Goal: Task Accomplishment & Management: Complete application form

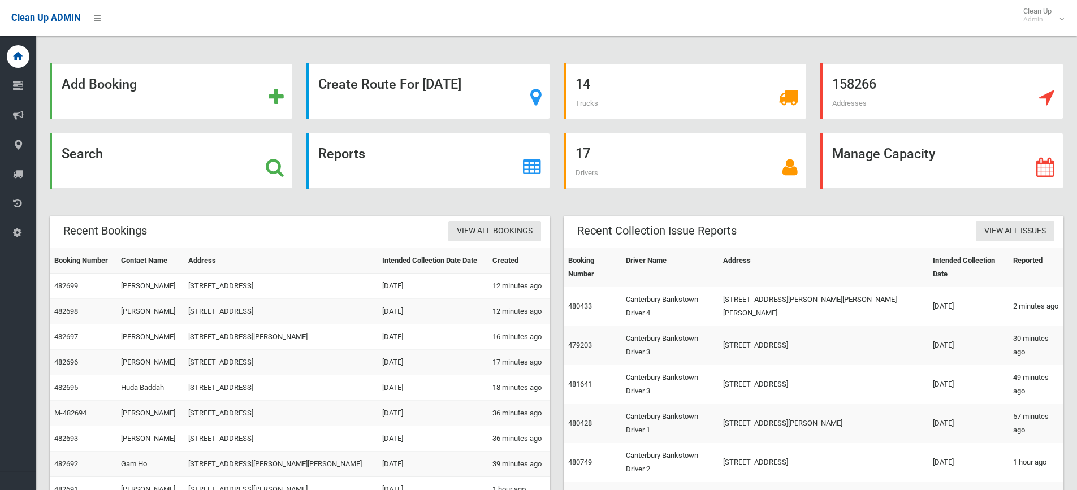
click at [77, 151] on strong "Search" at bounding box center [82, 154] width 41 height 16
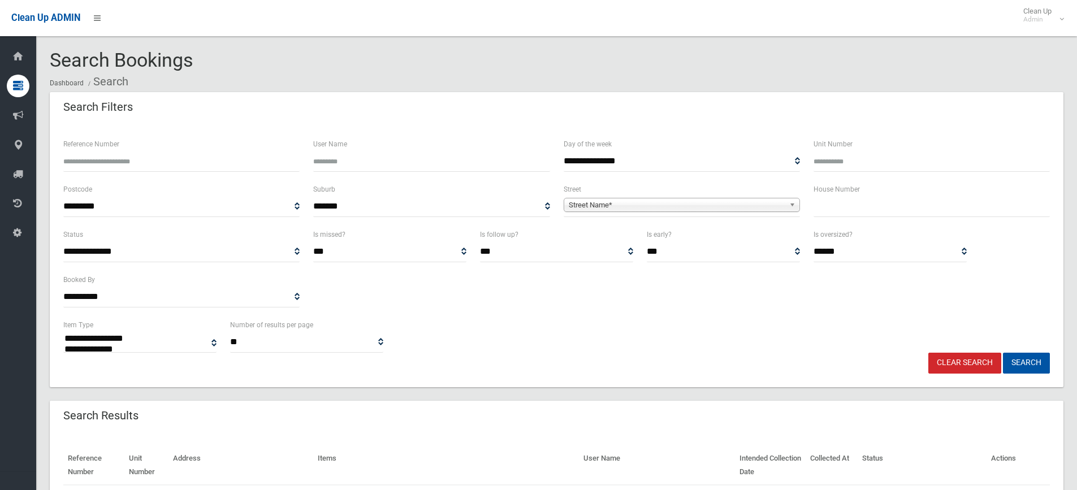
select select
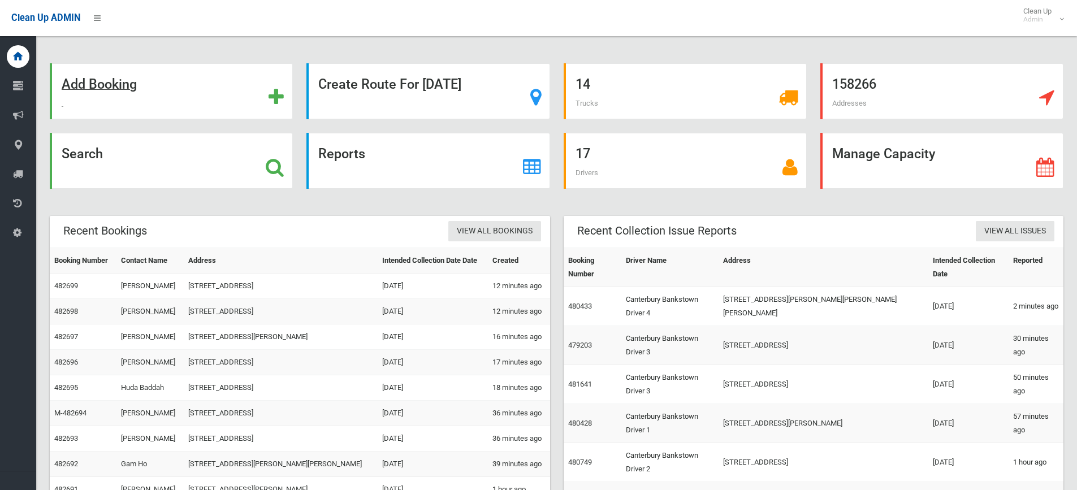
click at [85, 83] on strong "Add Booking" at bounding box center [99, 84] width 75 height 16
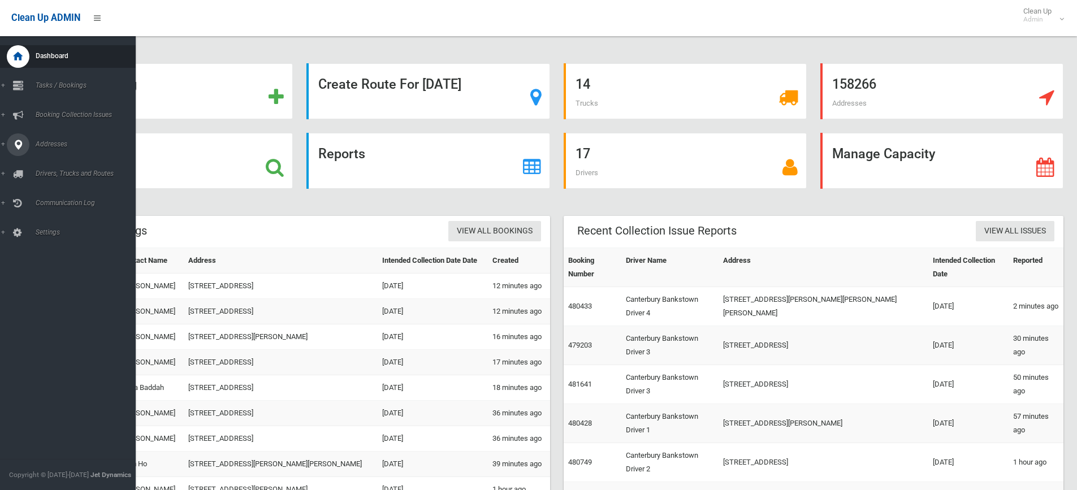
click at [3, 141] on link "Addresses" at bounding box center [72, 144] width 144 height 23
click at [54, 162] on span "All Addresses" at bounding box center [83, 164] width 102 height 8
